Goal: Information Seeking & Learning: Compare options

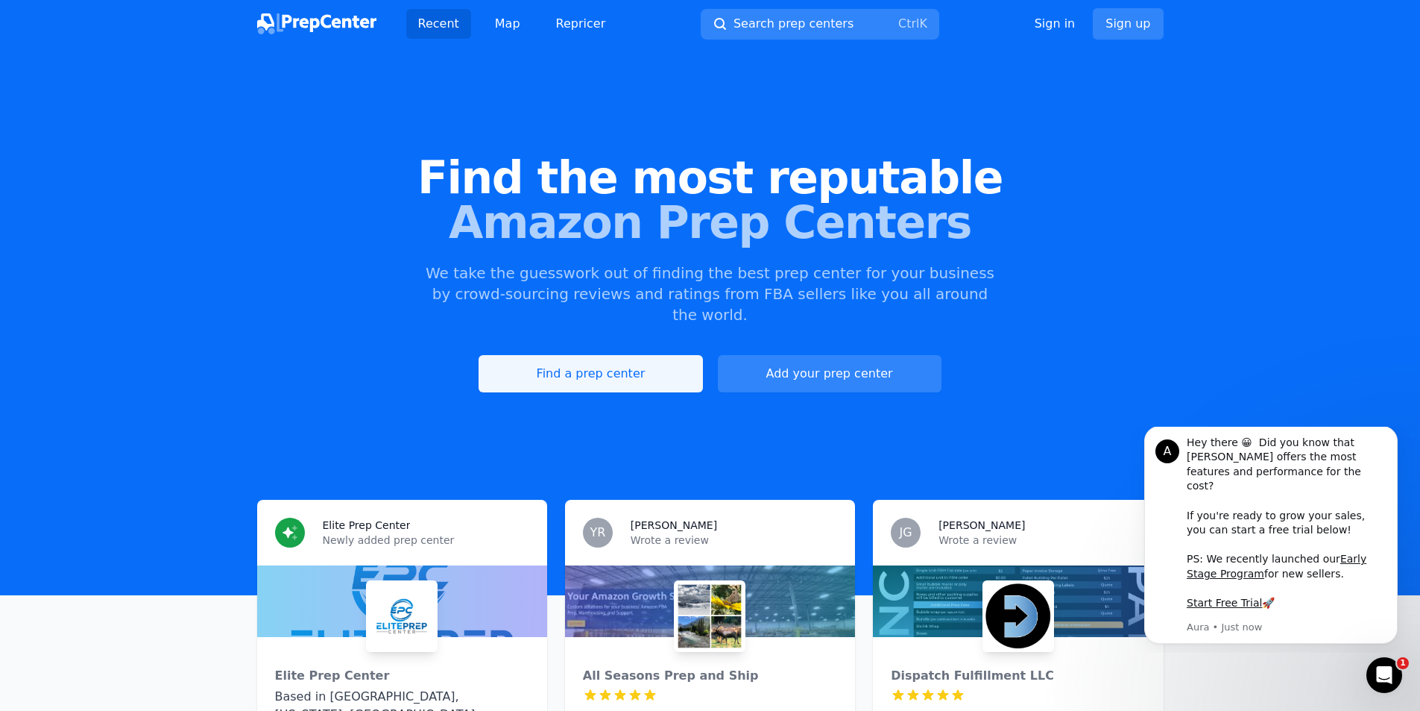
click at [620, 355] on link "Find a prep center" at bounding box center [591, 373] width 224 height 37
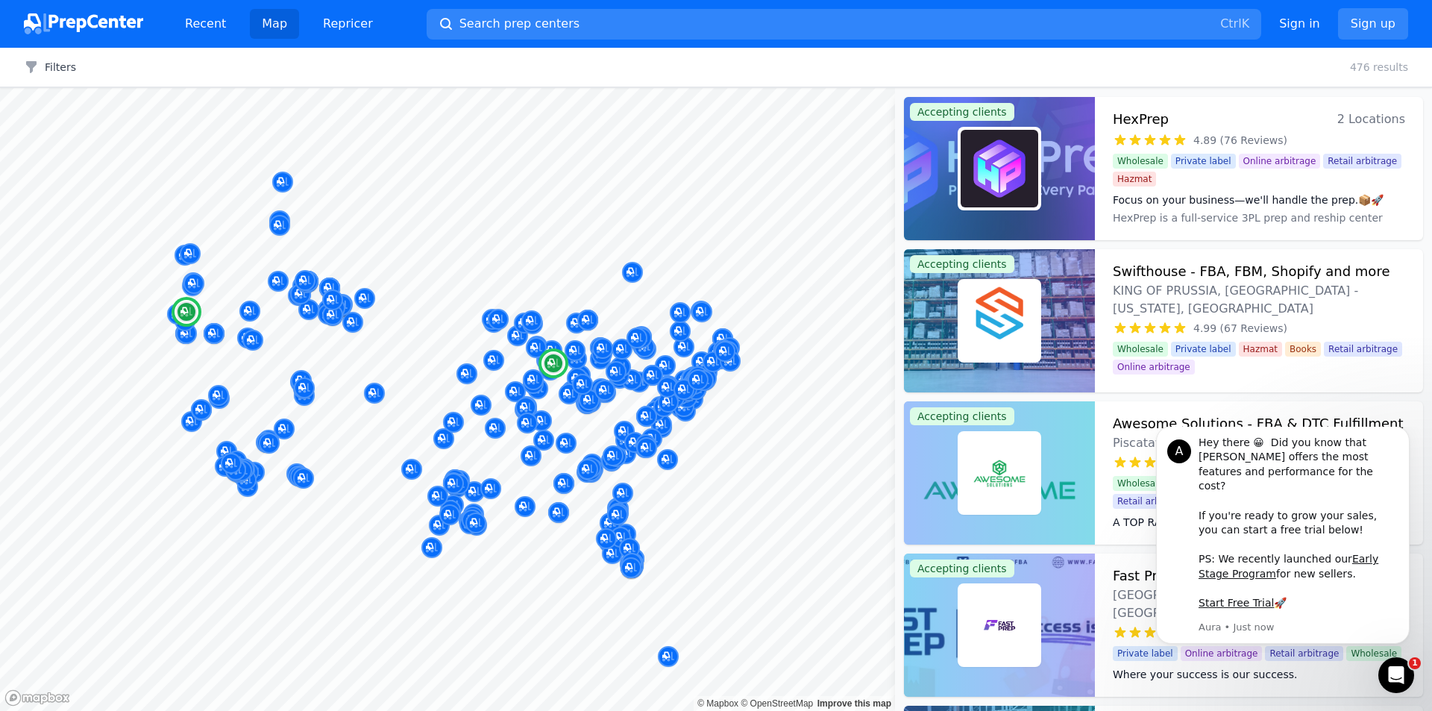
click at [1137, 123] on h3 "HexPrep" at bounding box center [1140, 119] width 56 height 21
click at [1203, 198] on dt "Focus on your business—we'll handle the prep.📦🚀" at bounding box center [1258, 199] width 292 height 15
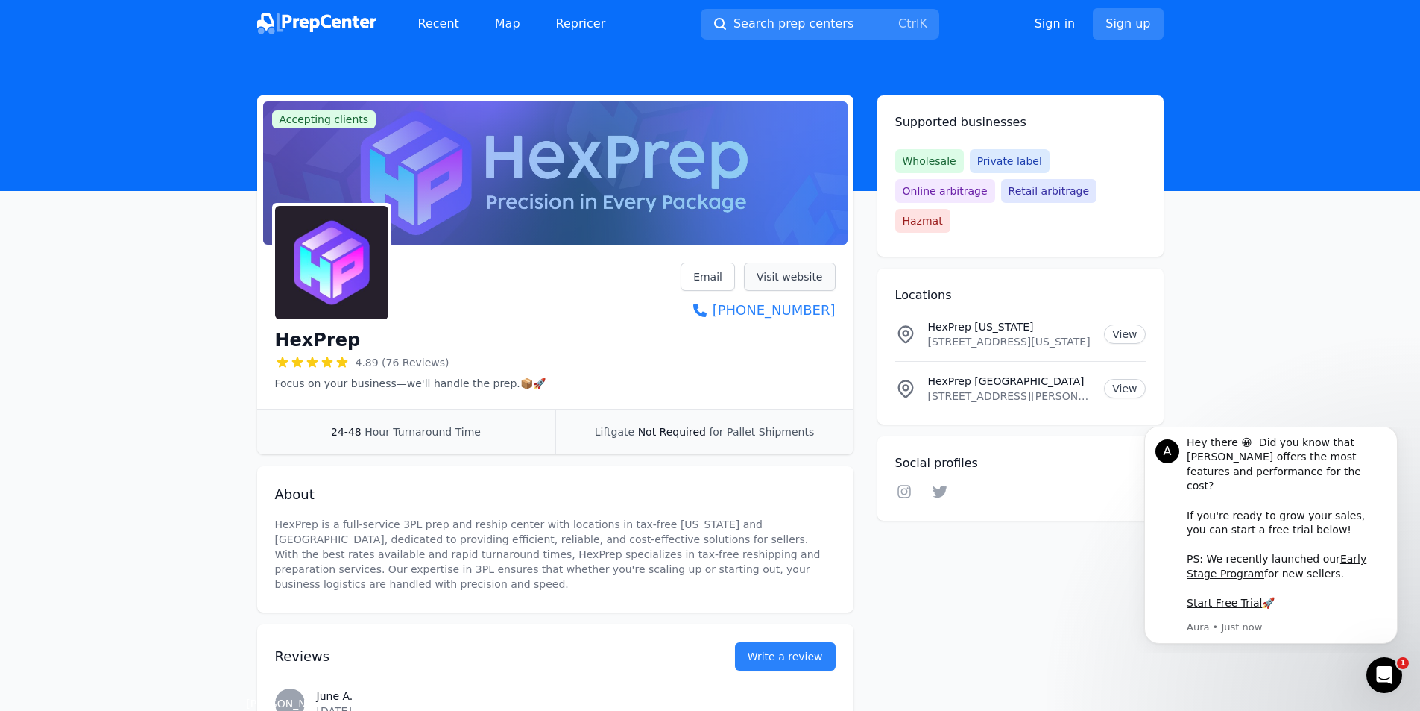
click at [777, 275] on link "Visit website" at bounding box center [790, 276] width 92 height 28
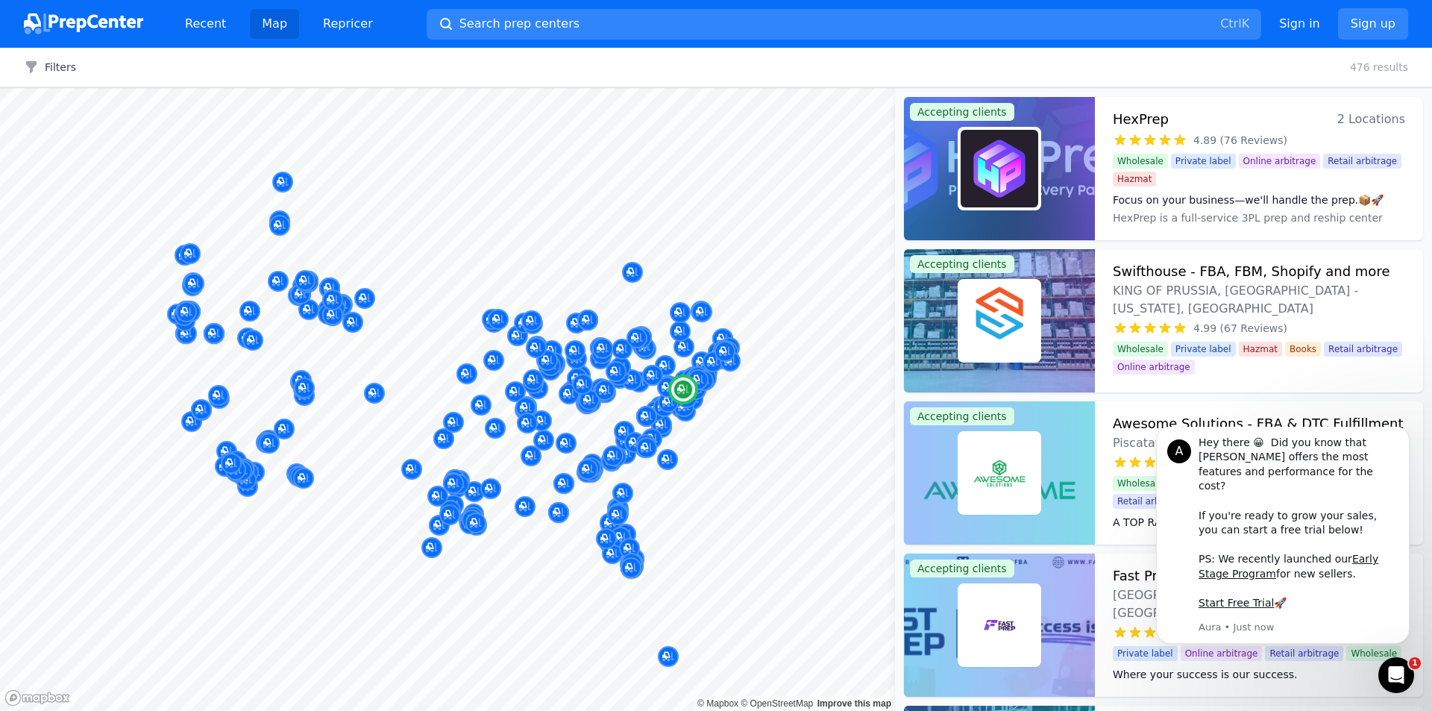
click at [1206, 272] on h3 "Swifthouse - FBA, FBM, Shopify and more" at bounding box center [1250, 271] width 277 height 21
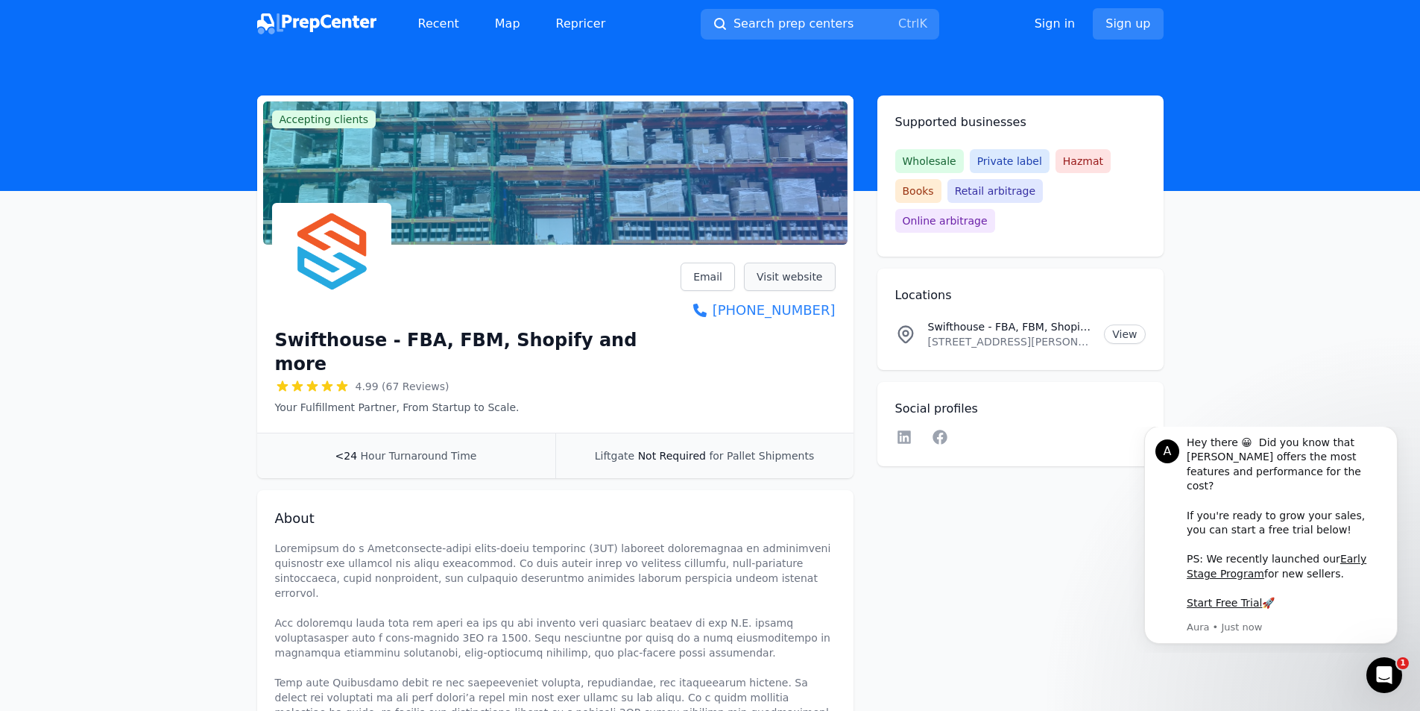
click at [802, 276] on link "Visit website" at bounding box center [790, 276] width 92 height 28
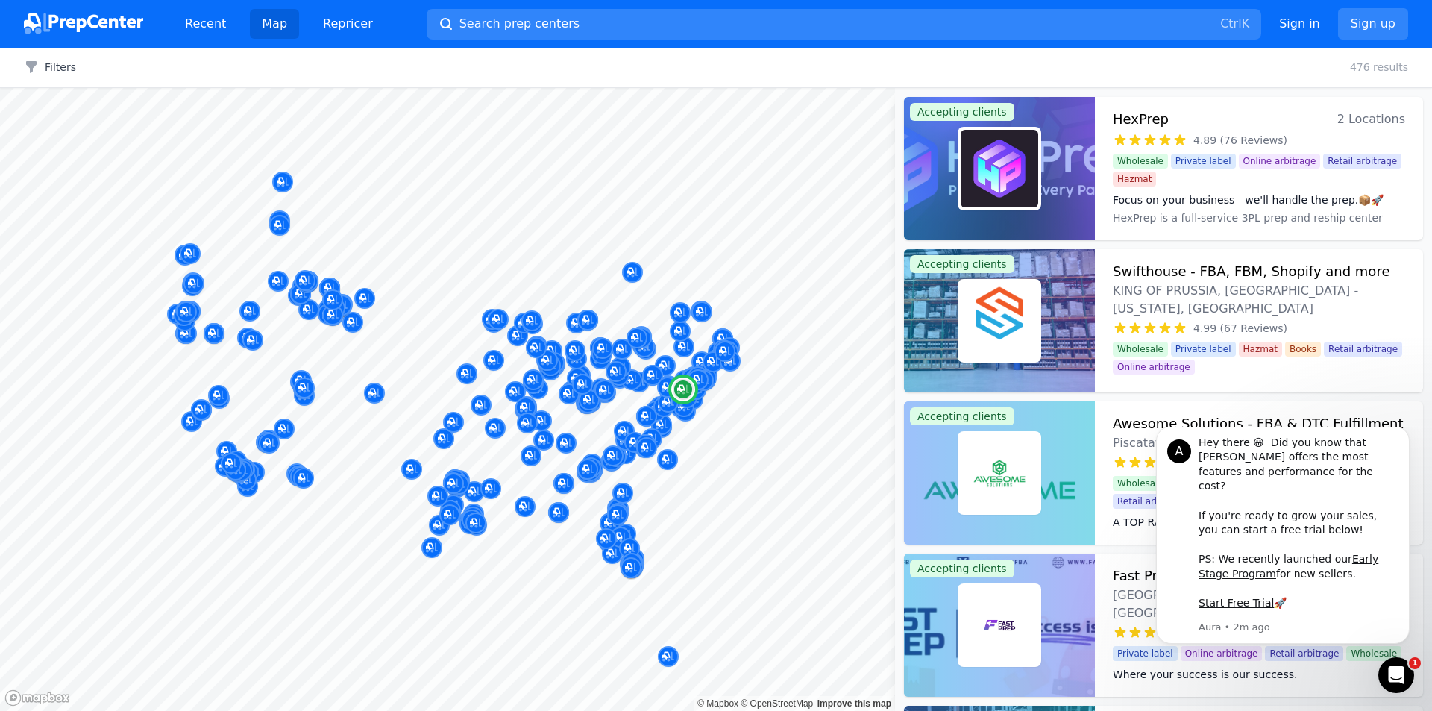
scroll to position [75, 0]
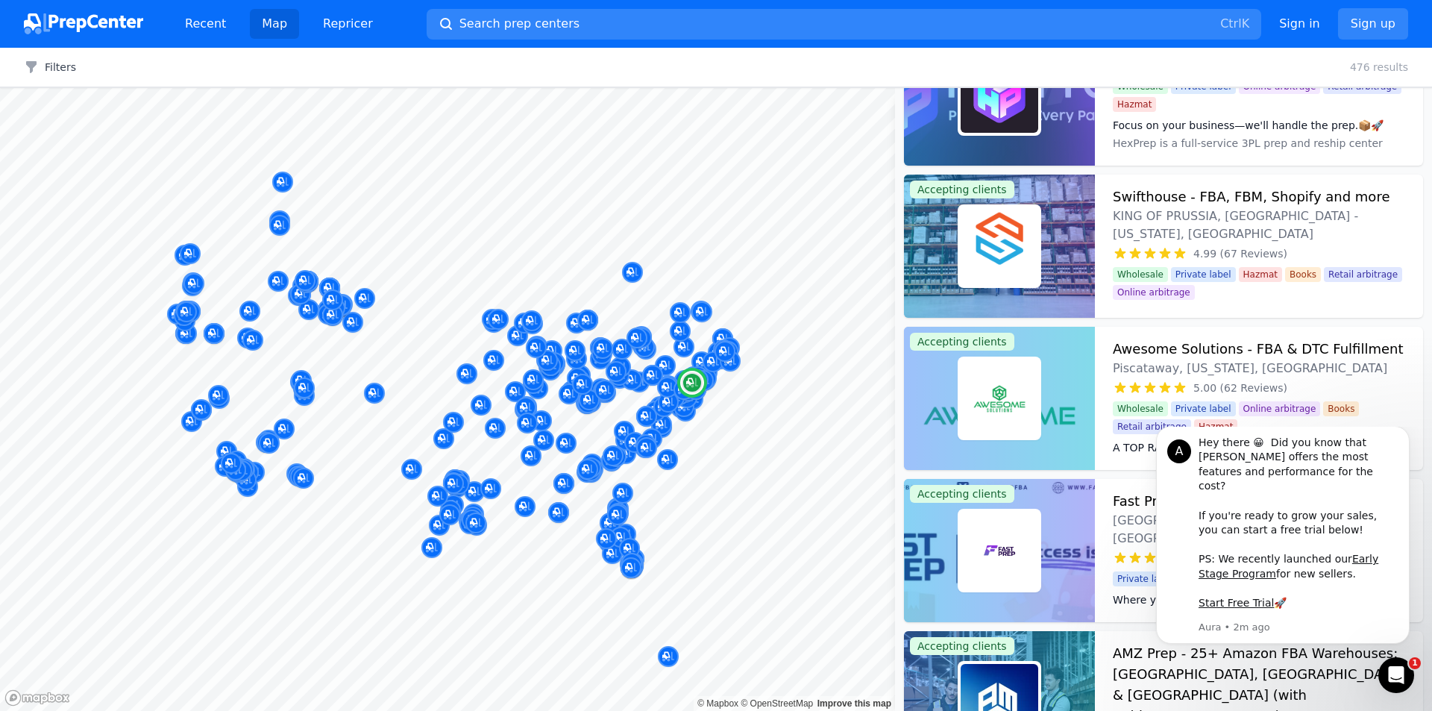
click at [1234, 349] on h3 "Awesome Solutions - FBA & DTC Fulfillment" at bounding box center [1257, 348] width 291 height 21
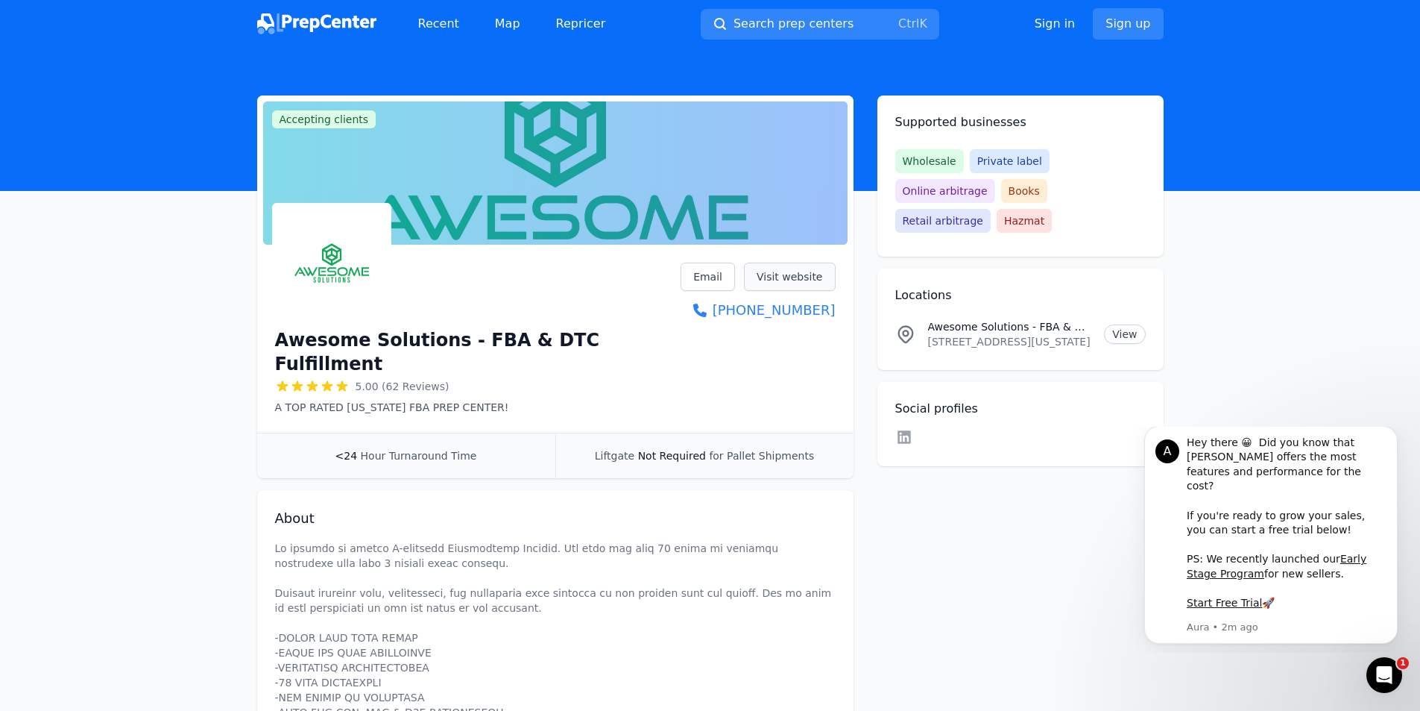
click at [793, 278] on link "Visit website" at bounding box center [790, 276] width 92 height 28
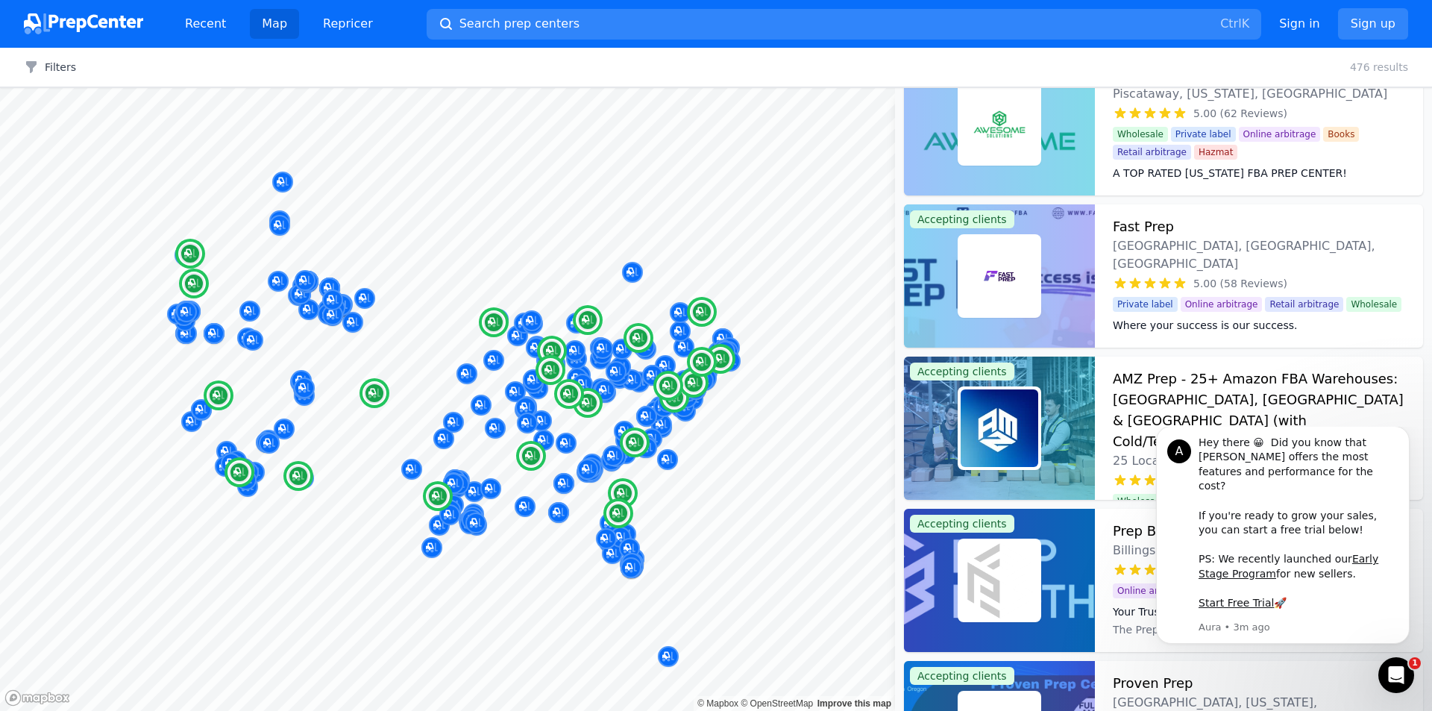
scroll to position [298, 0]
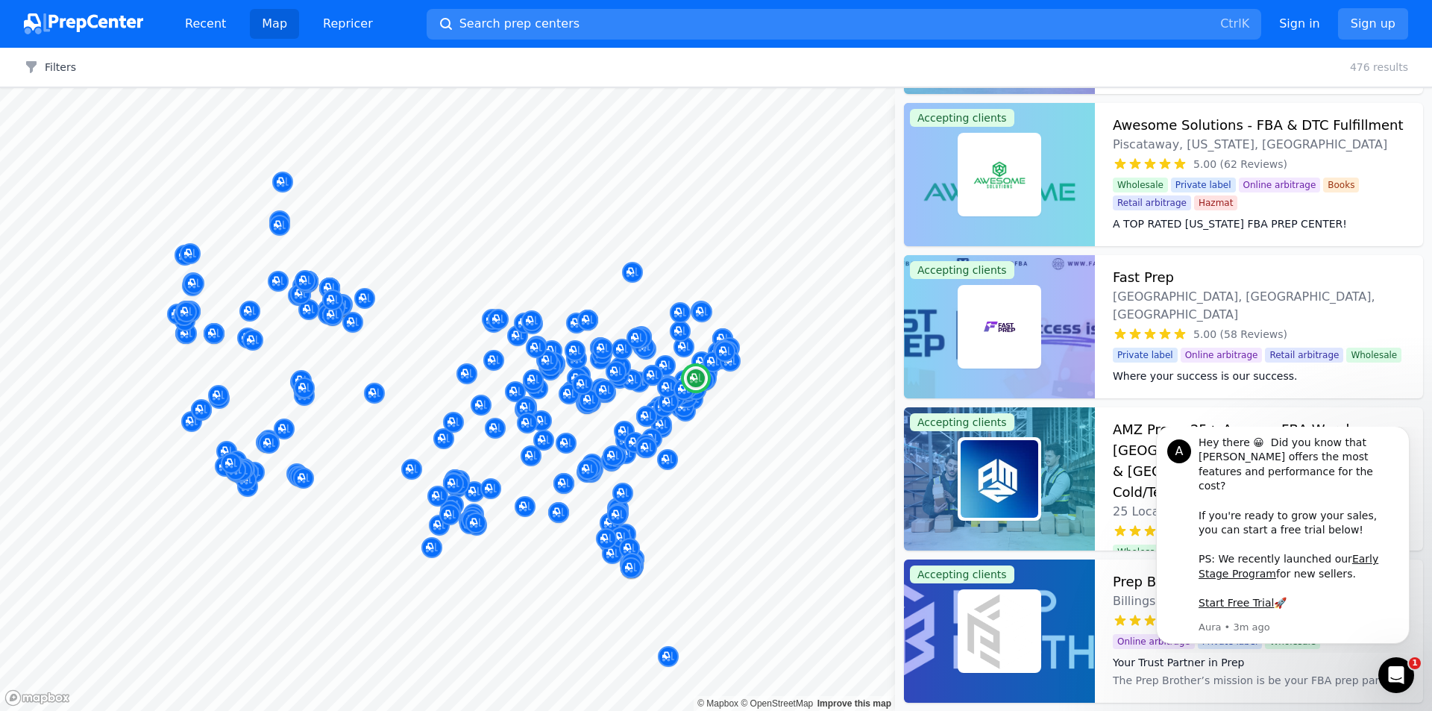
click at [1056, 318] on div at bounding box center [999, 326] width 191 height 143
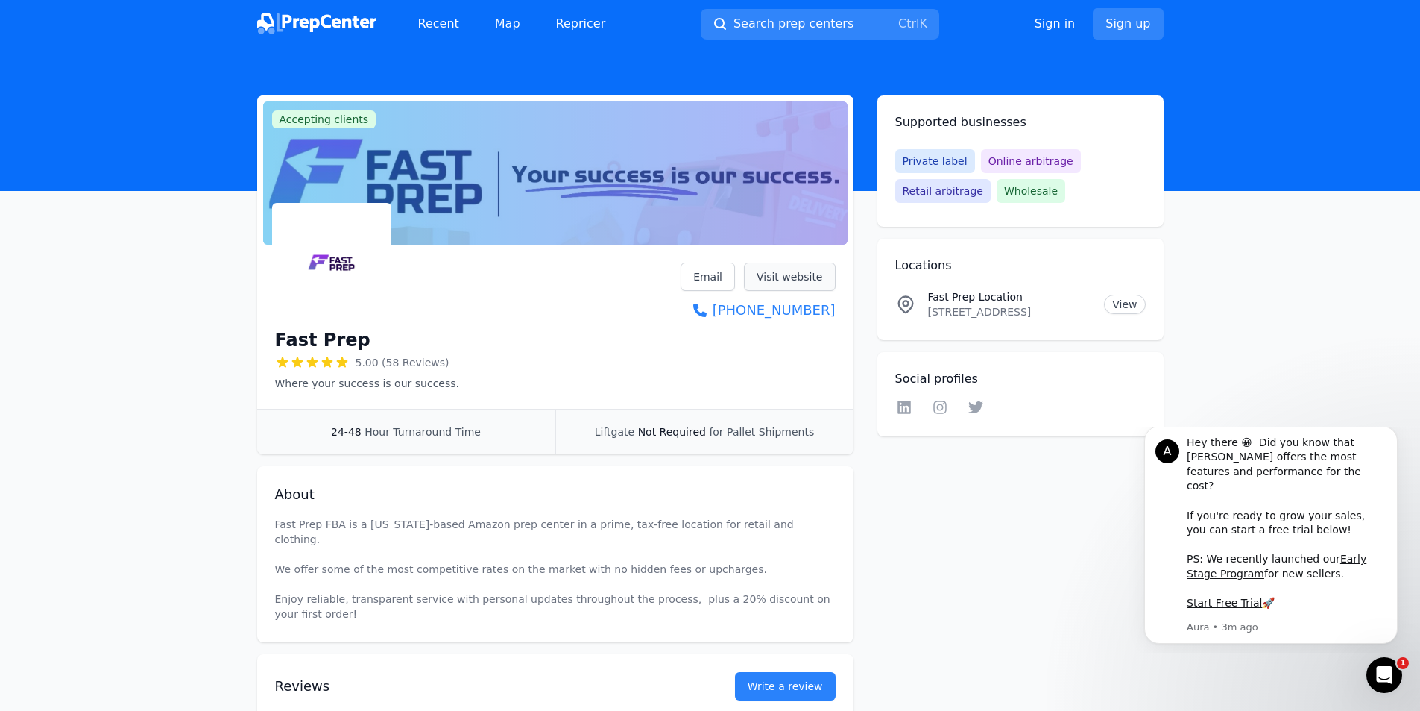
click at [796, 276] on link "Visit website" at bounding box center [790, 276] width 92 height 28
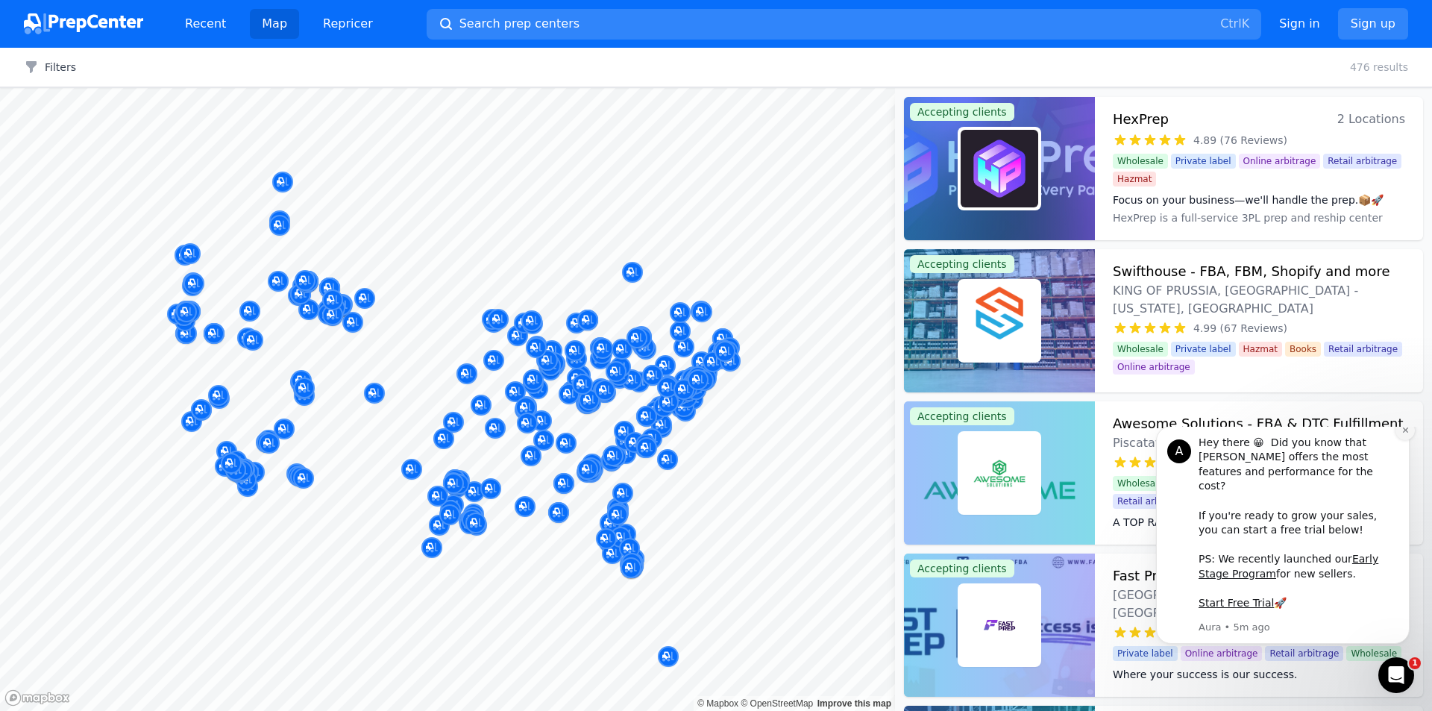
click at [1404, 432] on icon "Dismiss notification" at bounding box center [1404, 429] width 5 height 5
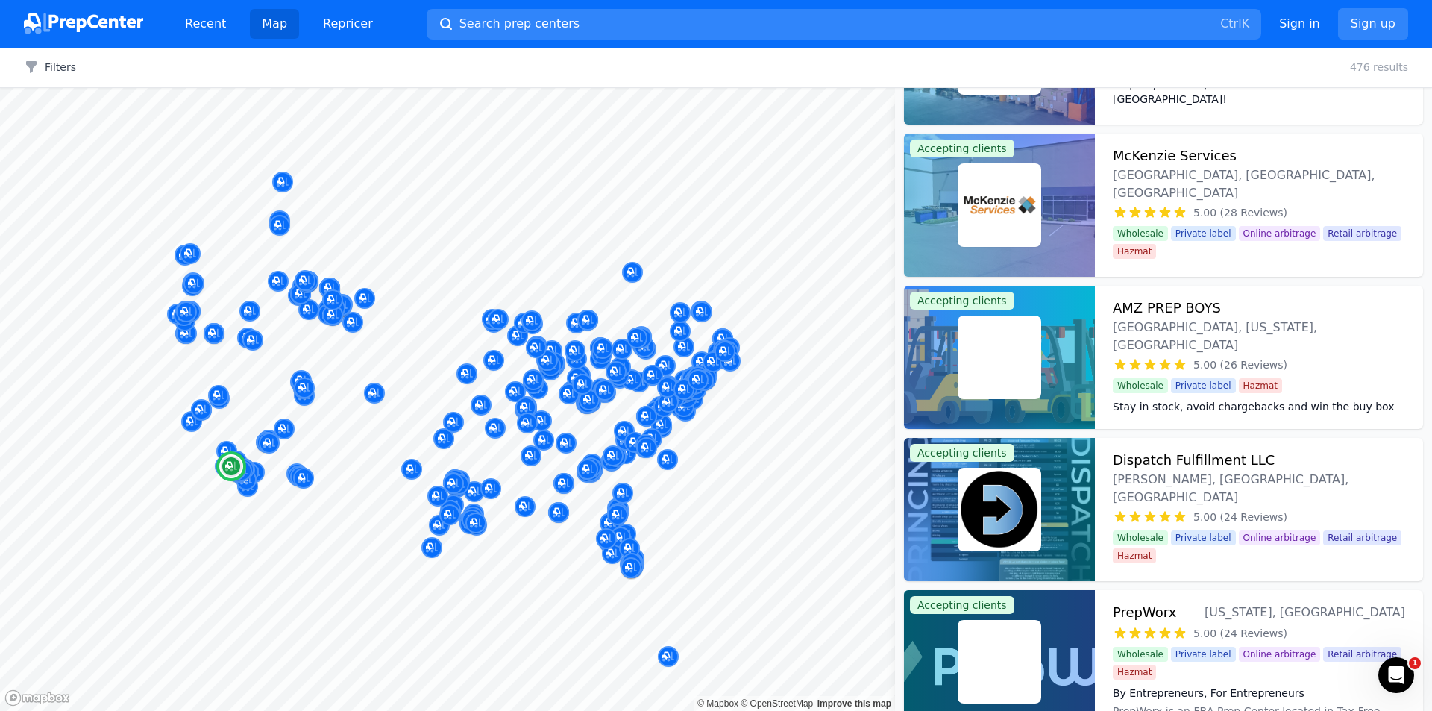
scroll to position [1640, 0]
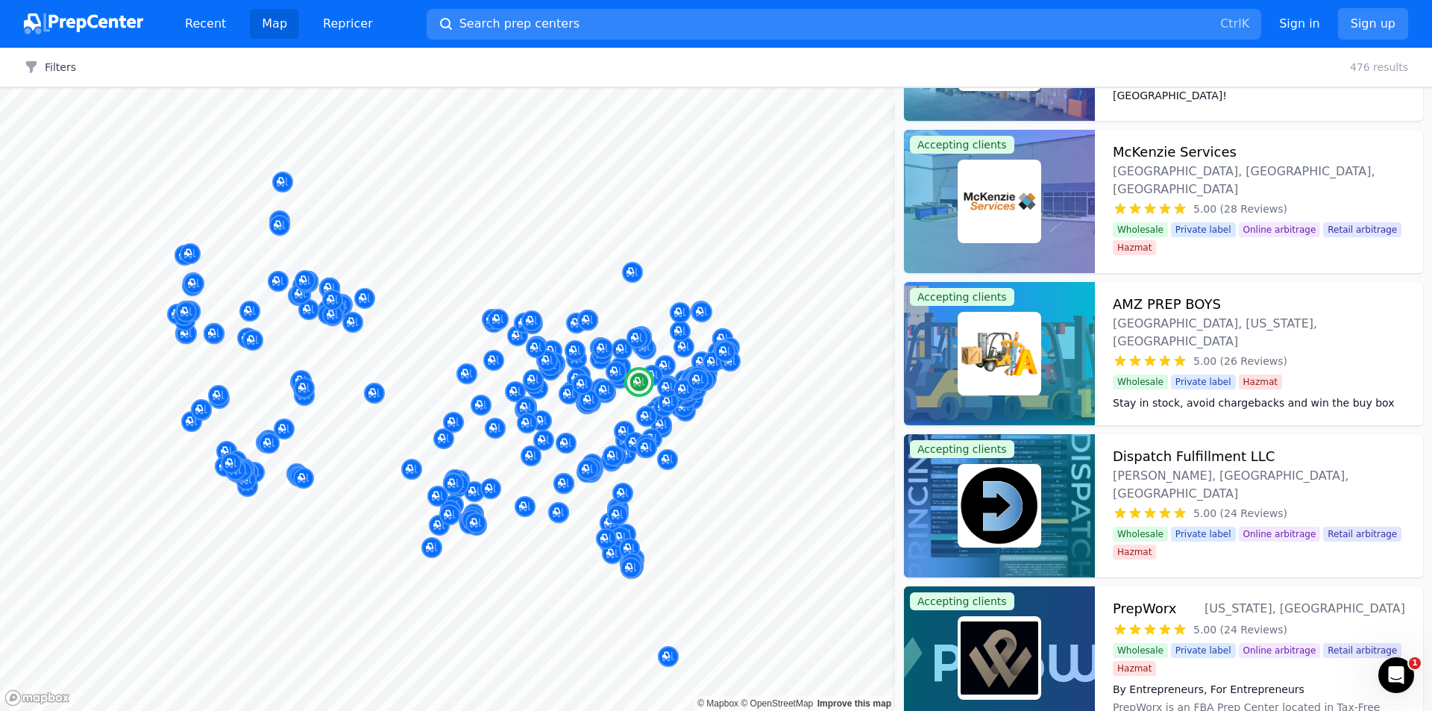
click at [1059, 525] on div at bounding box center [999, 505] width 191 height 143
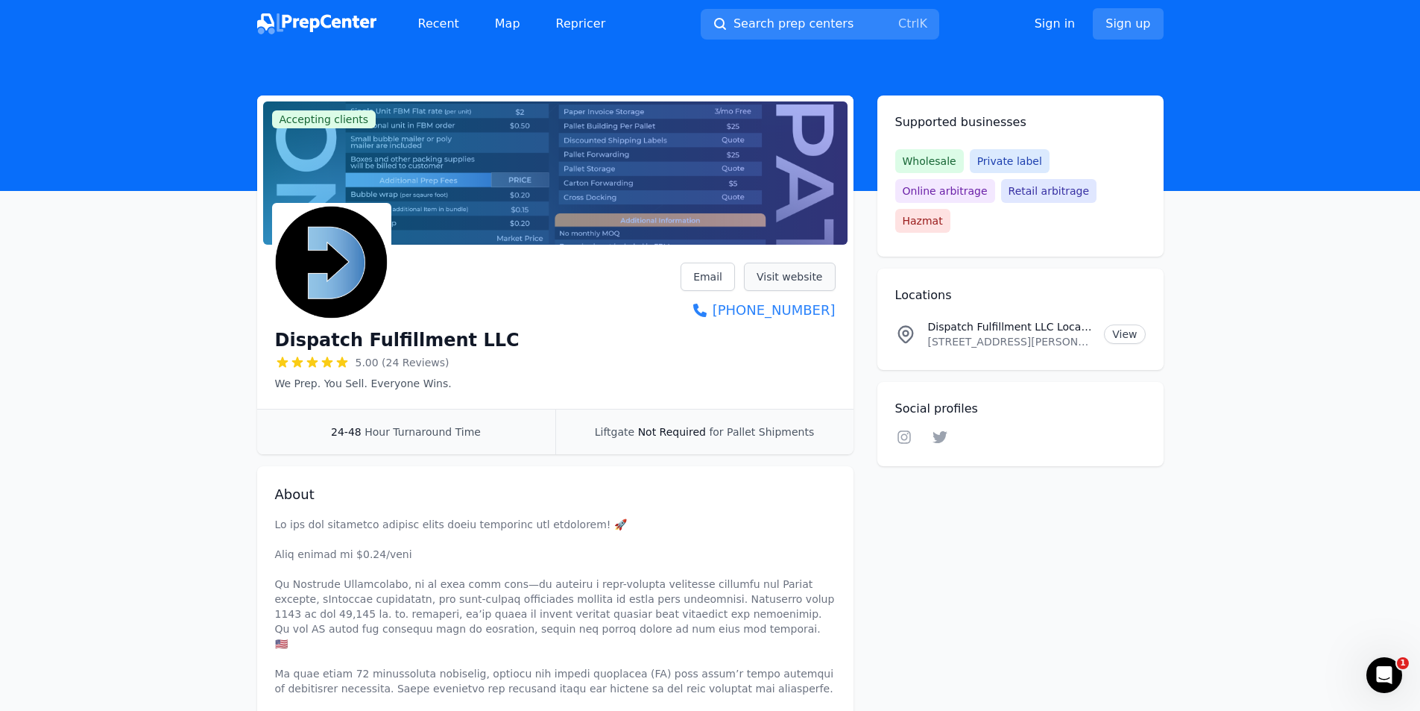
click at [804, 278] on link "Visit website" at bounding box center [790, 276] width 92 height 28
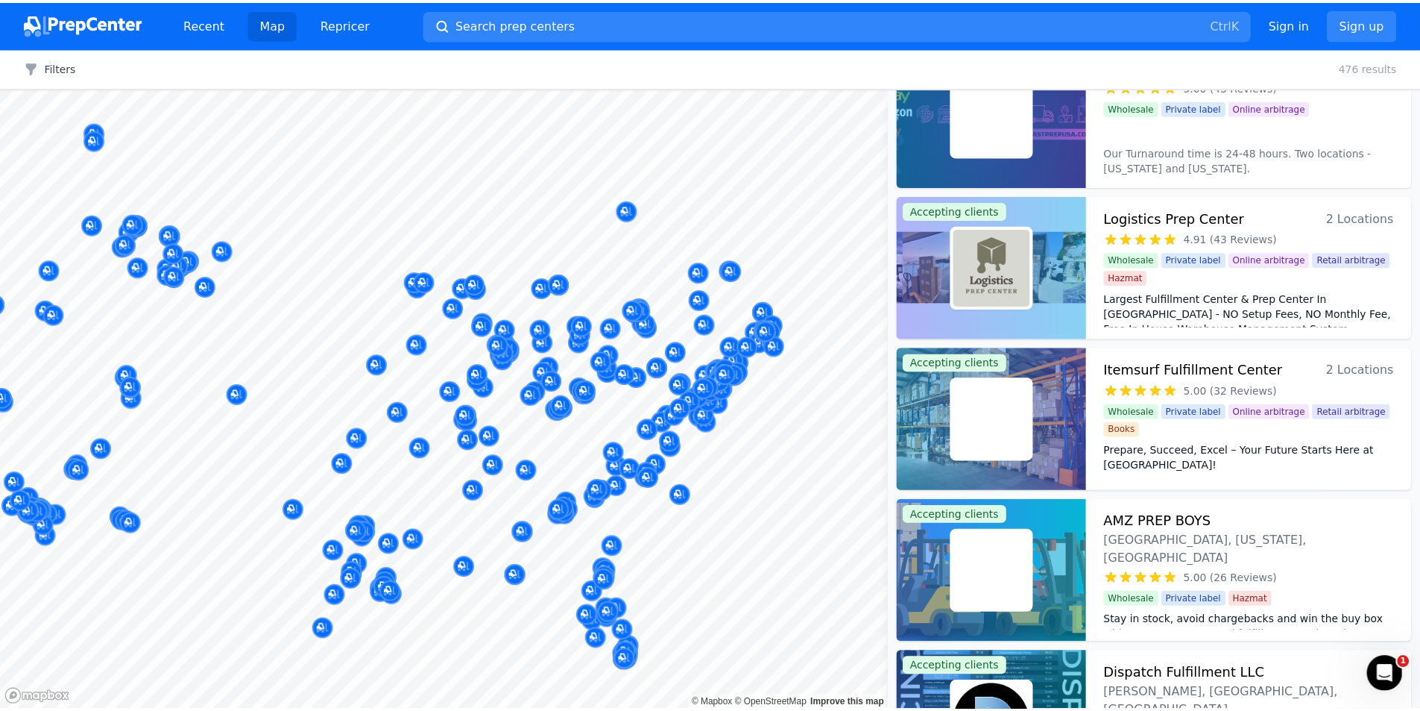
scroll to position [966, 0]
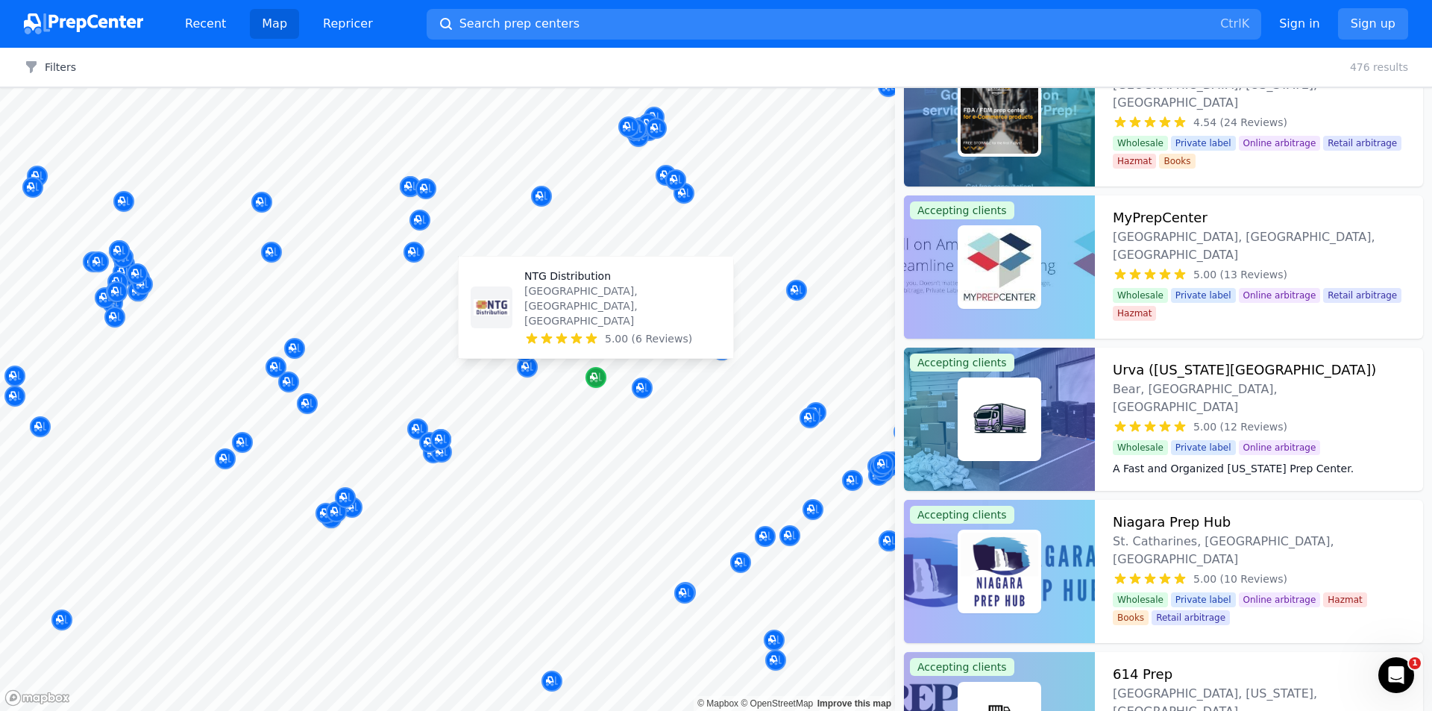
click at [593, 377] on icon "Map marker" at bounding box center [593, 376] width 7 height 7
click at [599, 380] on icon "Map marker" at bounding box center [596, 377] width 12 height 15
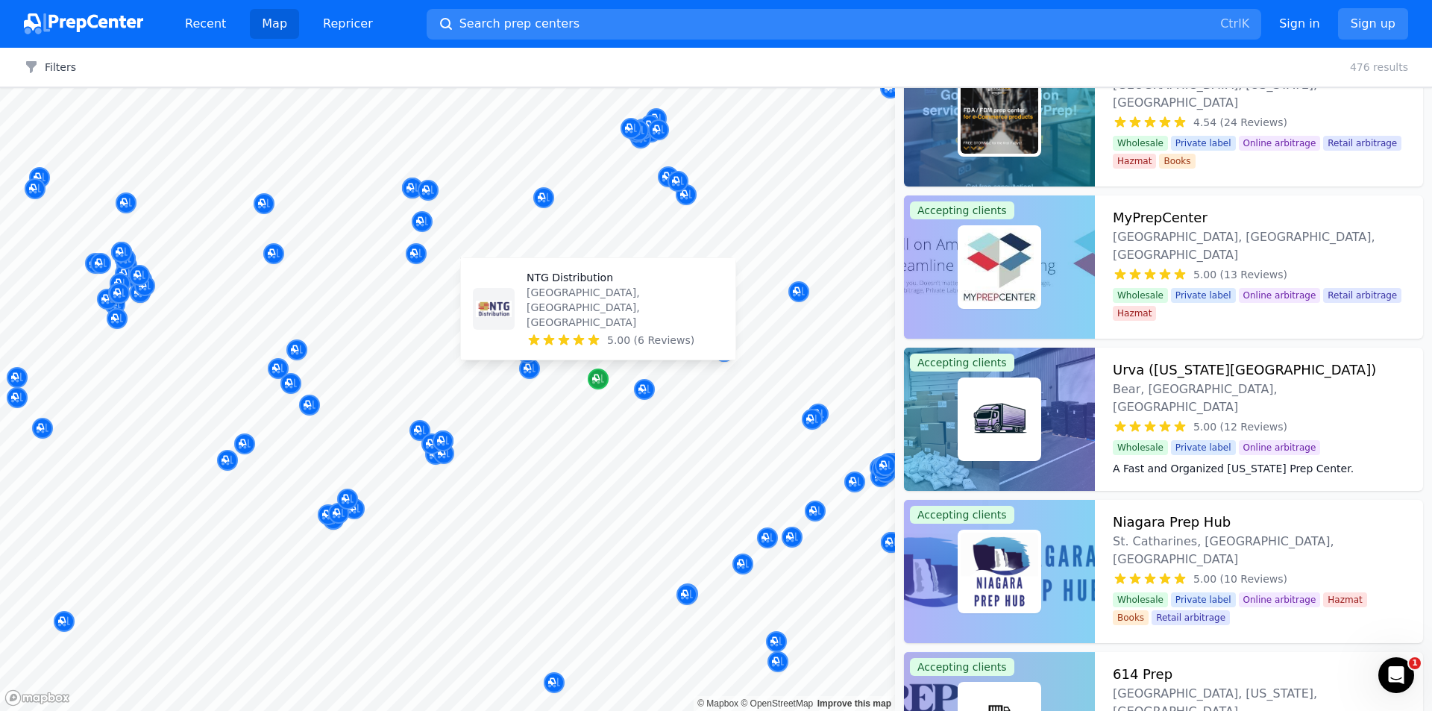
click at [604, 383] on div "Map marker" at bounding box center [598, 378] width 21 height 21
click at [572, 285] on p "NTG Distribution" at bounding box center [624, 277] width 197 height 15
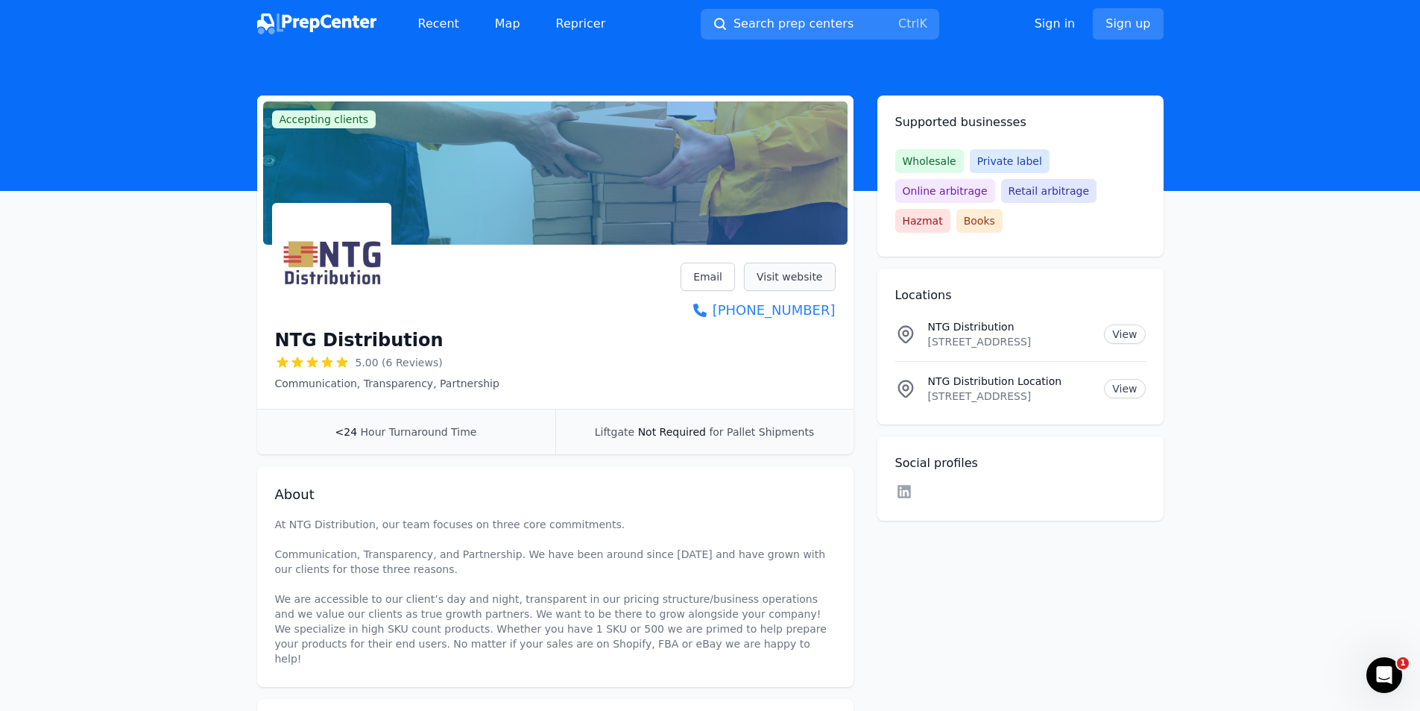
click at [793, 275] on link "Visit website" at bounding box center [790, 276] width 92 height 28
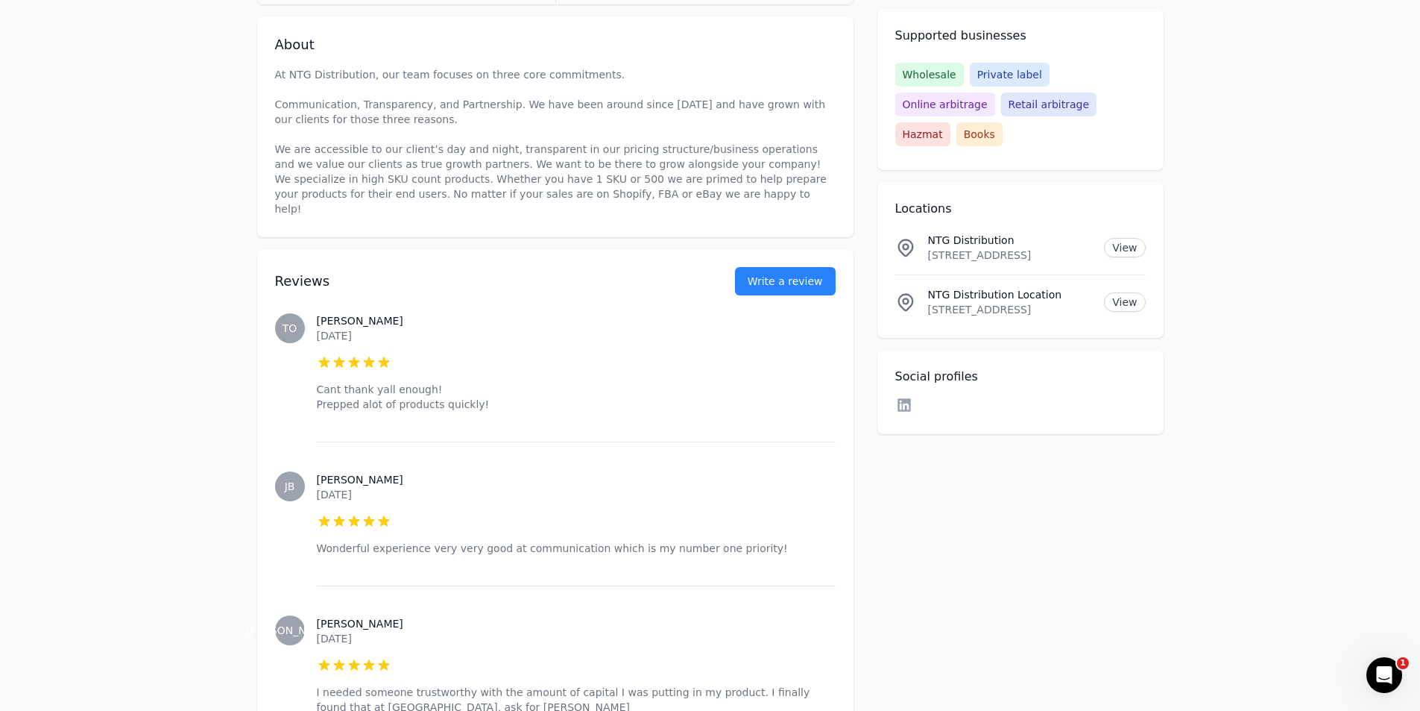
scroll to position [447, 0]
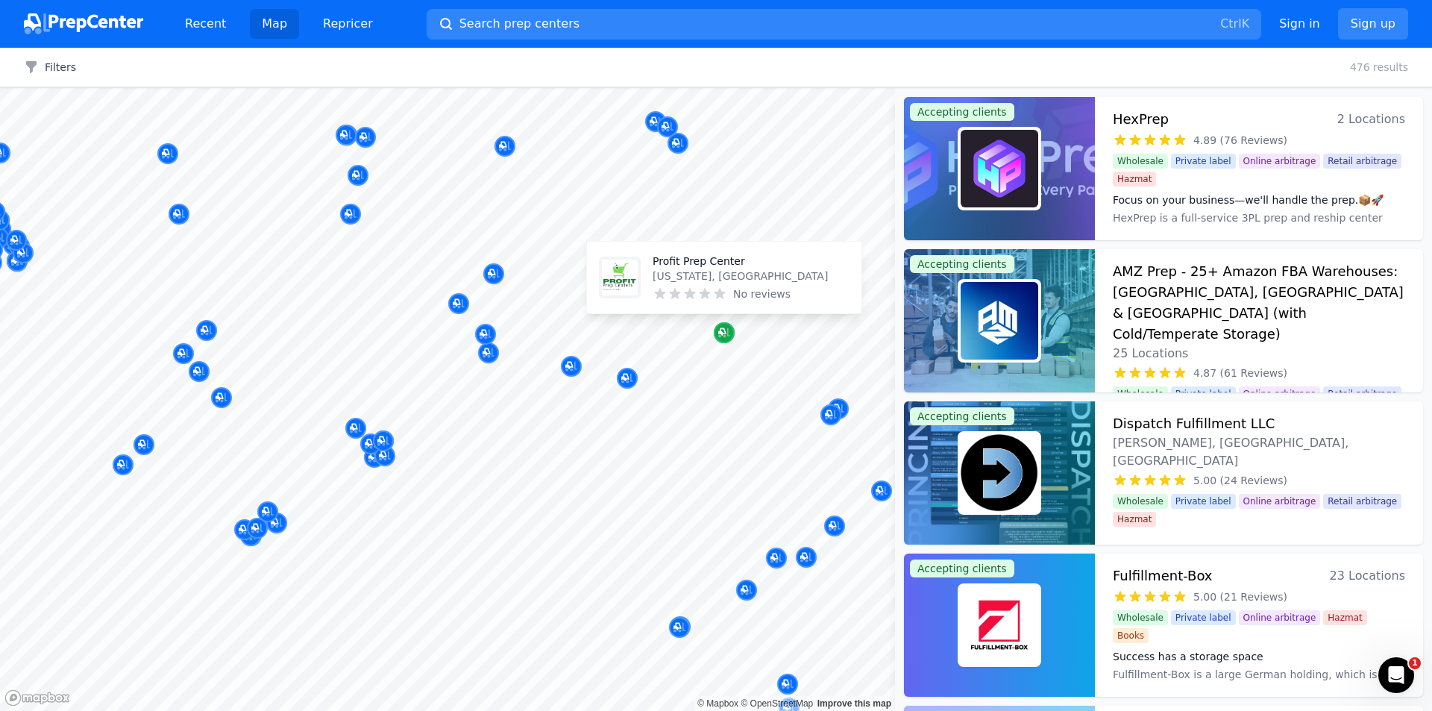
click at [725, 334] on icon "Map marker" at bounding box center [721, 331] width 7 height 7
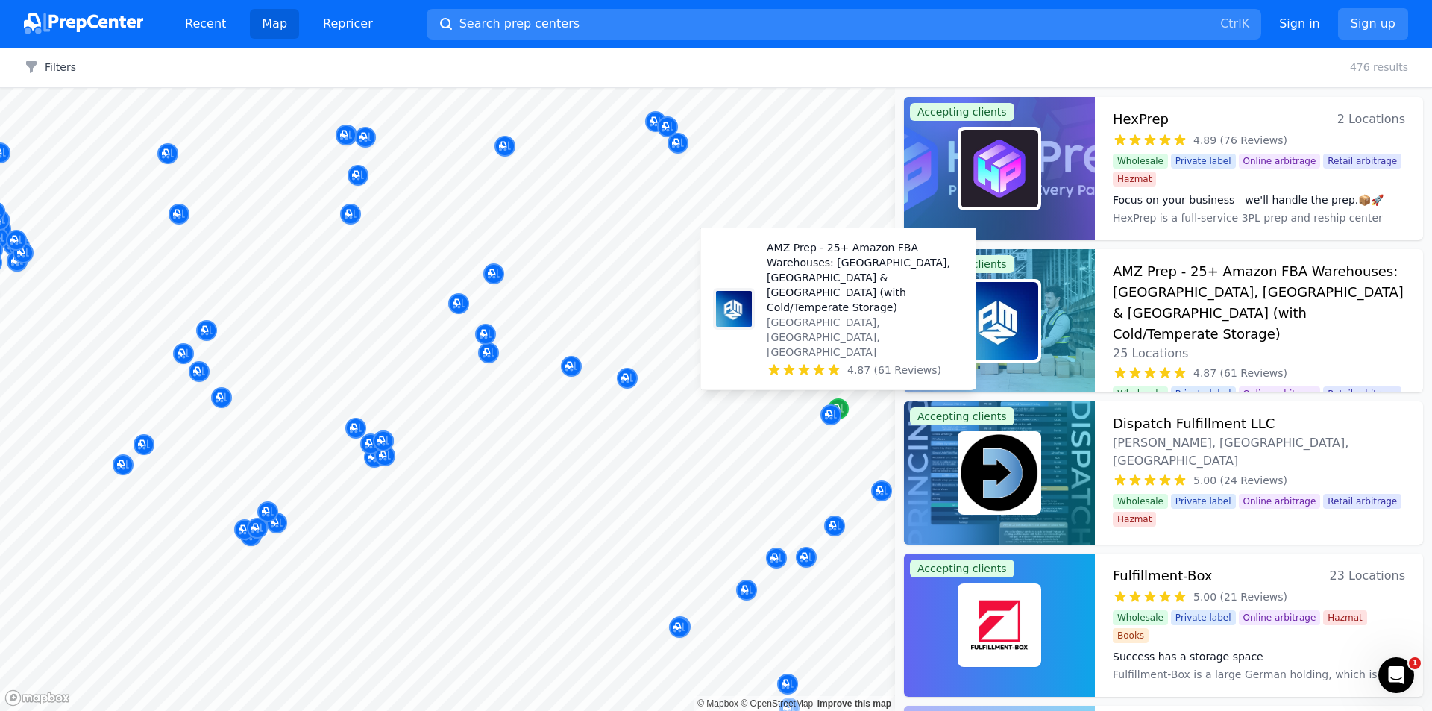
click at [842, 410] on icon "Map marker" at bounding box center [838, 409] width 12 height 10
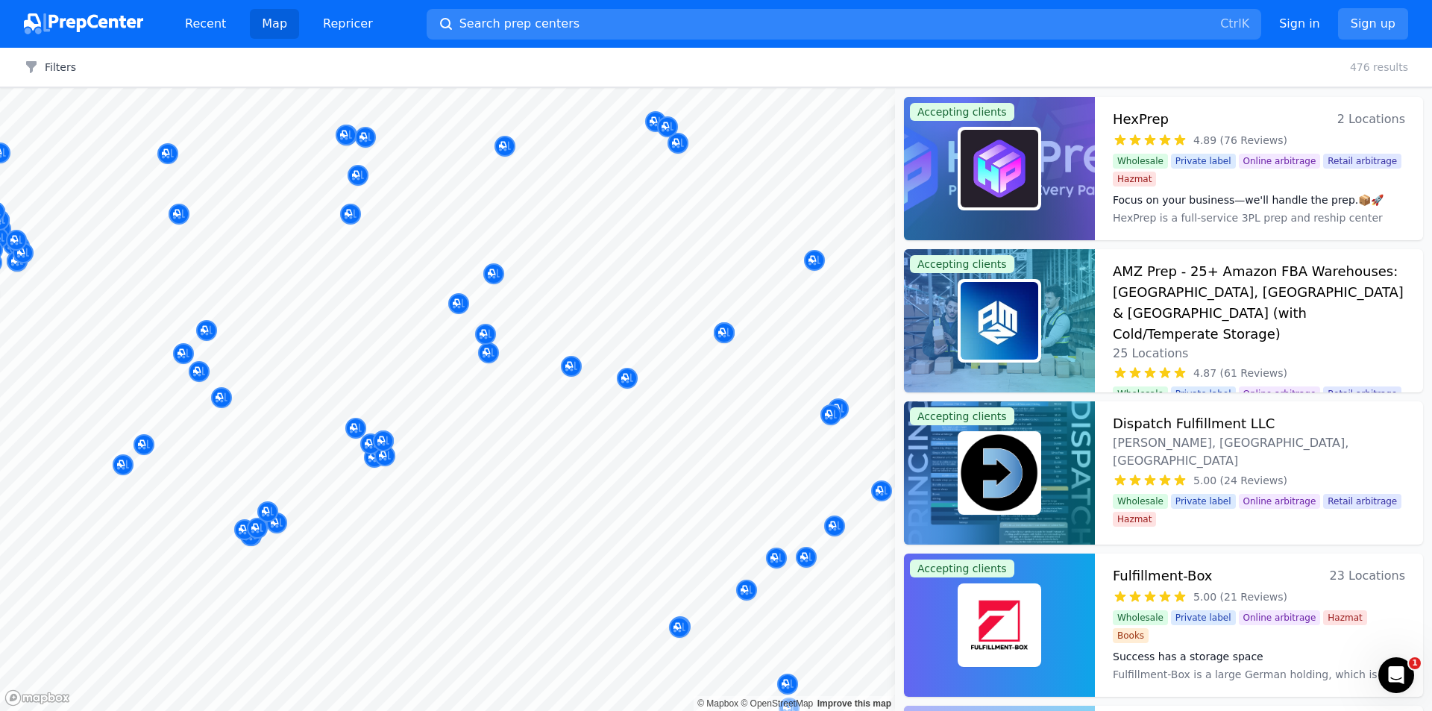
click at [839, 404] on button "Map marker" at bounding box center [830, 415] width 21 height 22
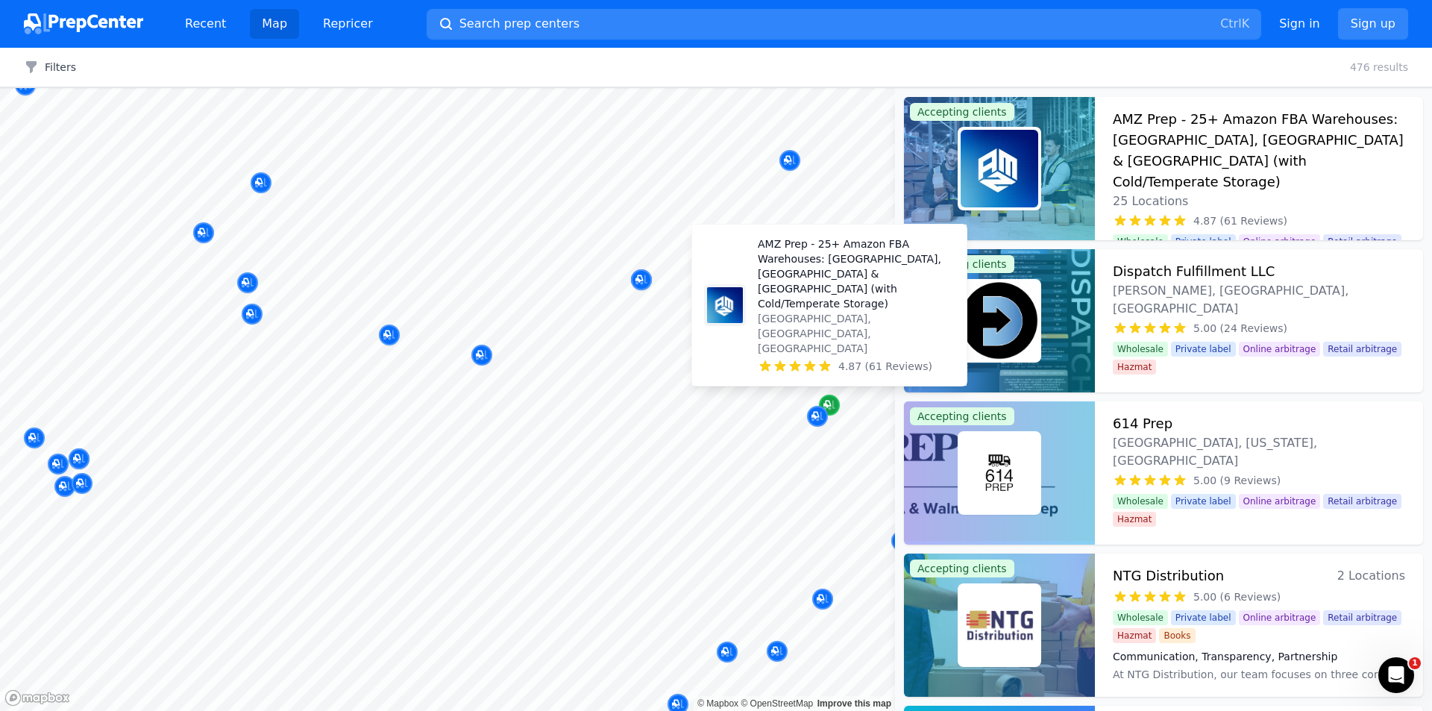
click at [828, 404] on icon "Map marker" at bounding box center [829, 404] width 12 height 15
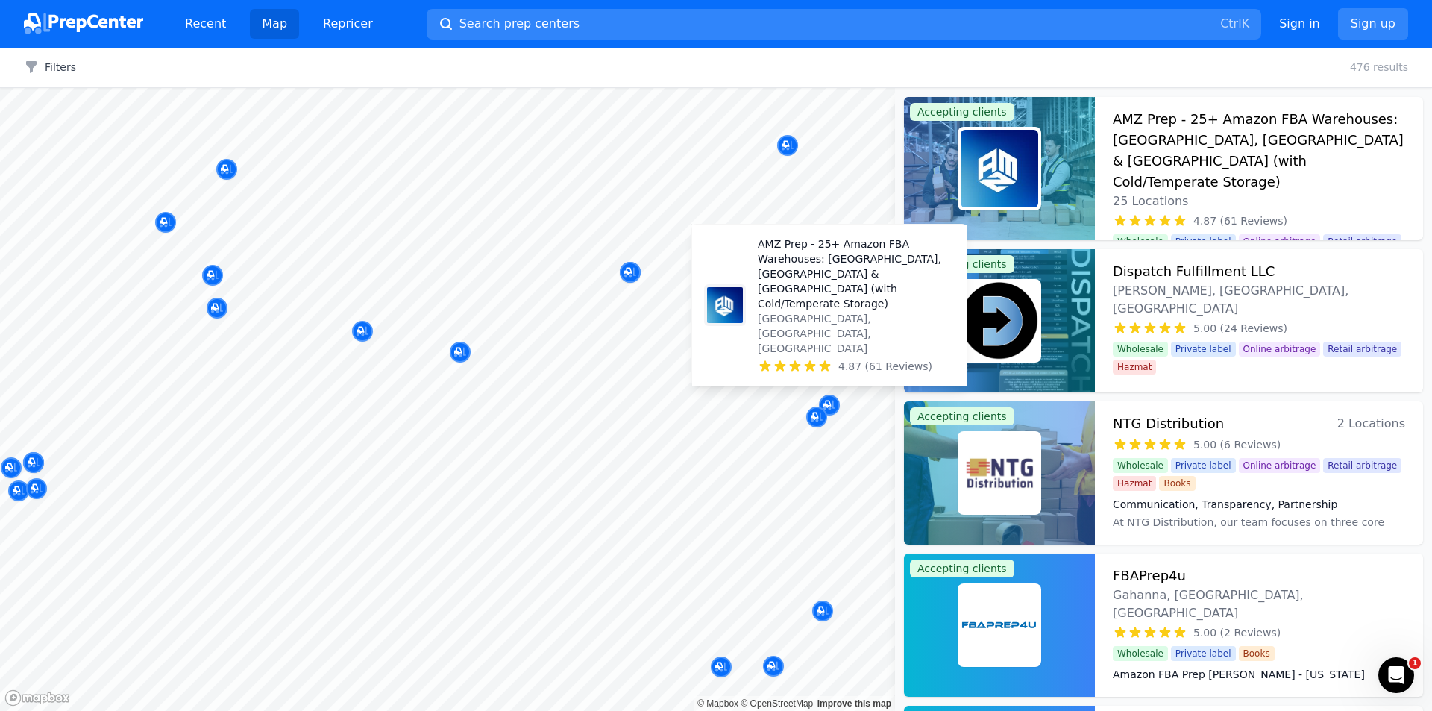
click at [825, 311] on p "AMZ Prep - 25+ Amazon FBA Warehouses: [GEOGRAPHIC_DATA], [GEOGRAPHIC_DATA] & [G…" at bounding box center [856, 273] width 197 height 75
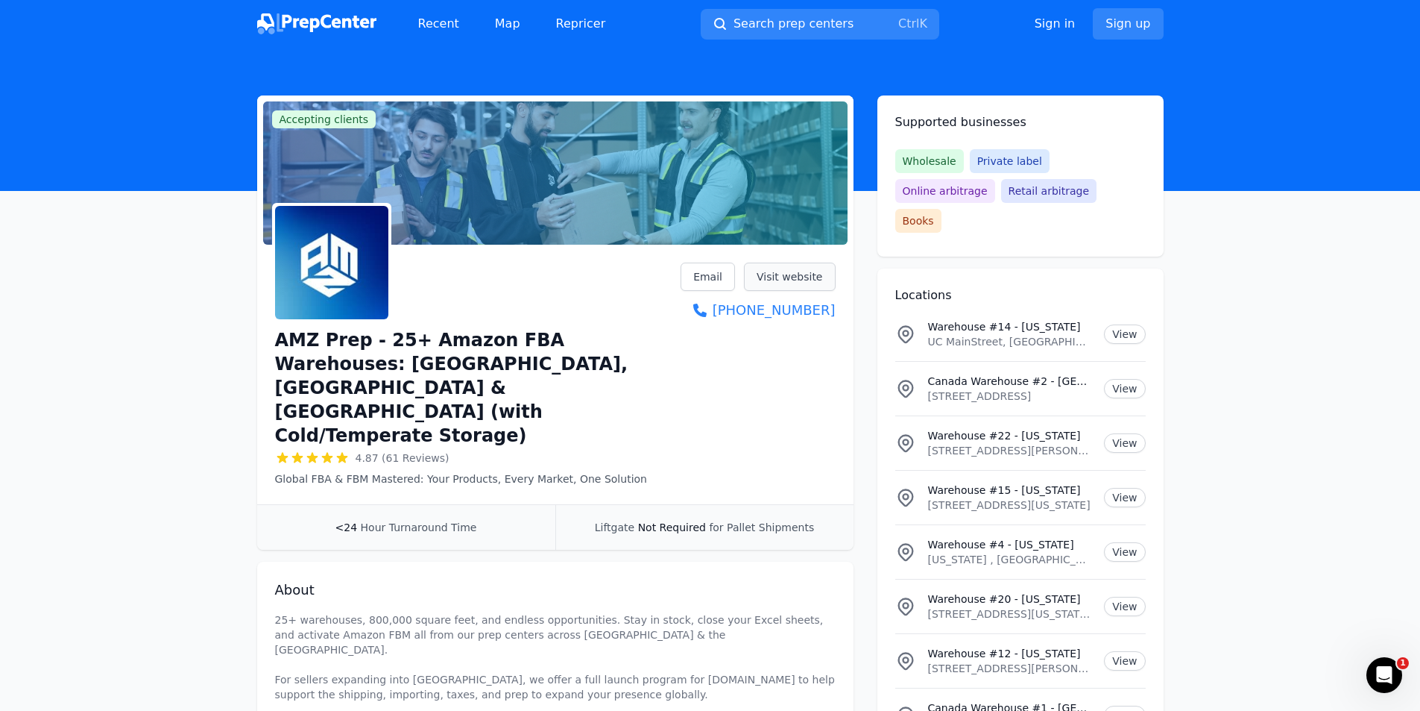
click at [804, 278] on link "Visit website" at bounding box center [790, 276] width 92 height 28
